Goal: Navigation & Orientation: Go to known website

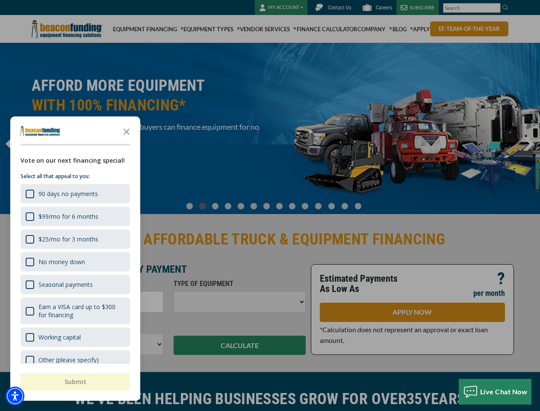
click at [270, 205] on div at bounding box center [270, 205] width 540 height 411
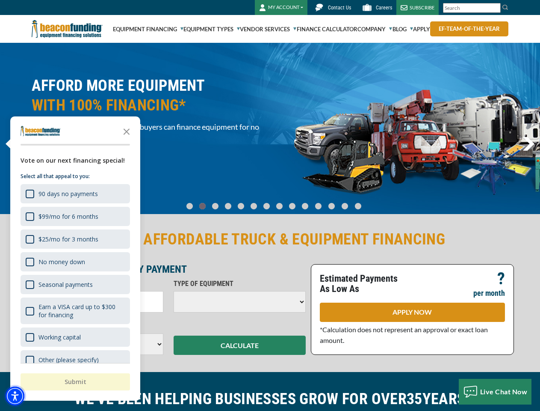
click at [15, 396] on img "Accessibility Menu" at bounding box center [15, 395] width 19 height 19
click at [270, 205] on body "Skip to main content Enable accessibility for low vision Open the accessibility…" at bounding box center [270, 205] width 540 height 411
click at [127, 131] on body "Skip to main content Enable accessibility for low vision Open the accessibility…" at bounding box center [270, 205] width 540 height 411
click at [74, 193] on body "Skip to main content Enable accessibility for low vision Open the accessibility…" at bounding box center [270, 205] width 540 height 411
